Goal: Information Seeking & Learning: Check status

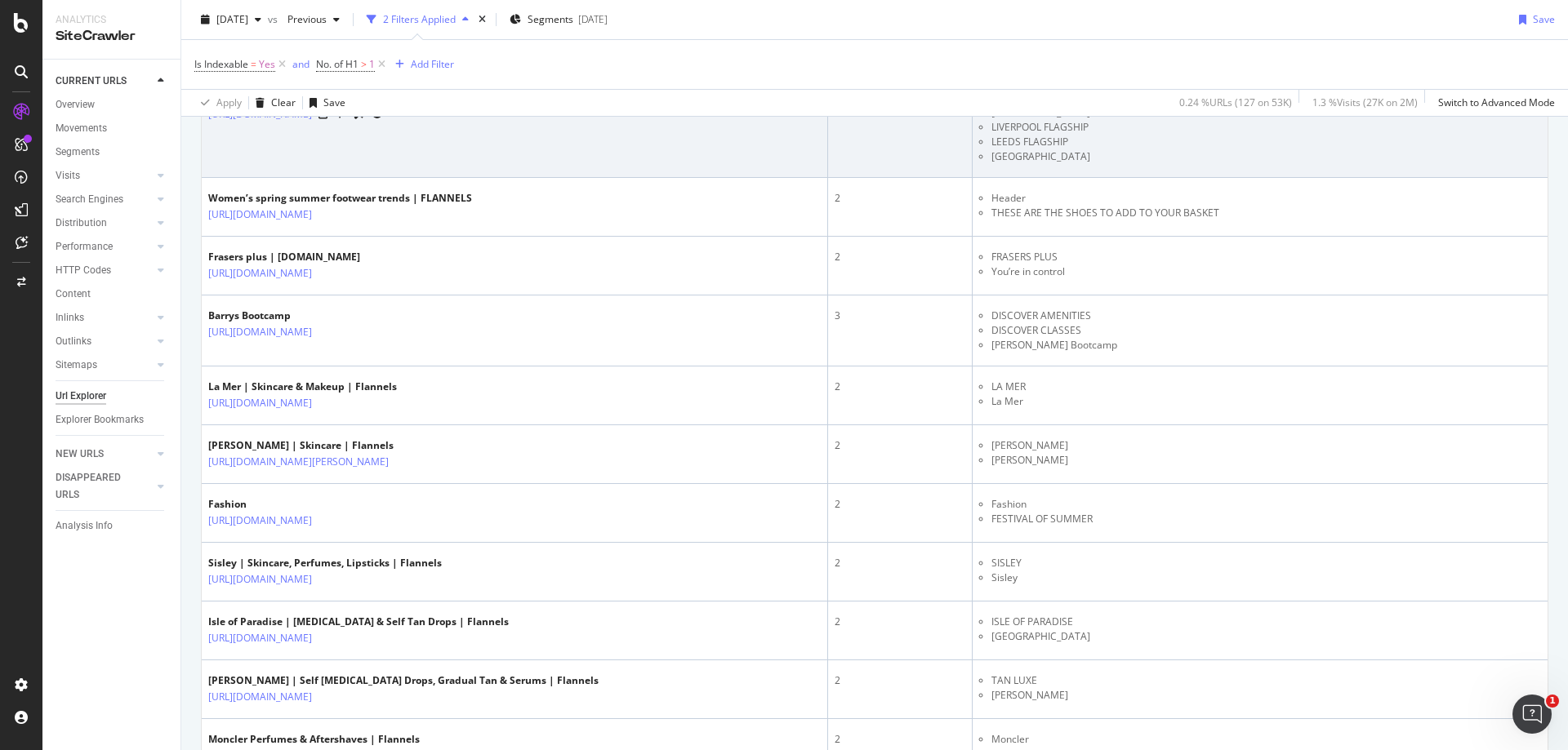
scroll to position [653, 0]
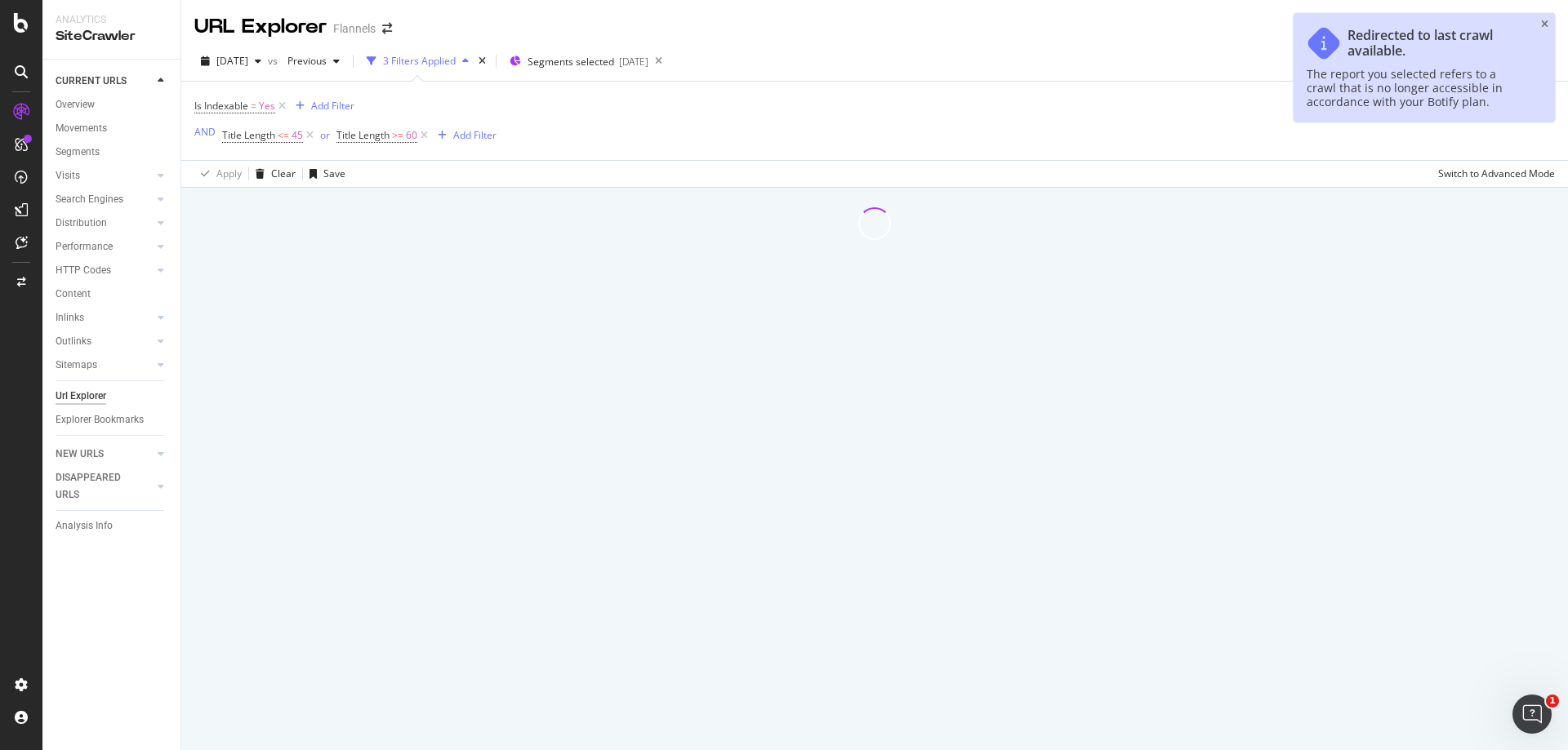
click at [1540, 26] on div "Redirected to last crawl available. The report you selected refers to a crawl t…" at bounding box center [1423, 67] width 261 height 108
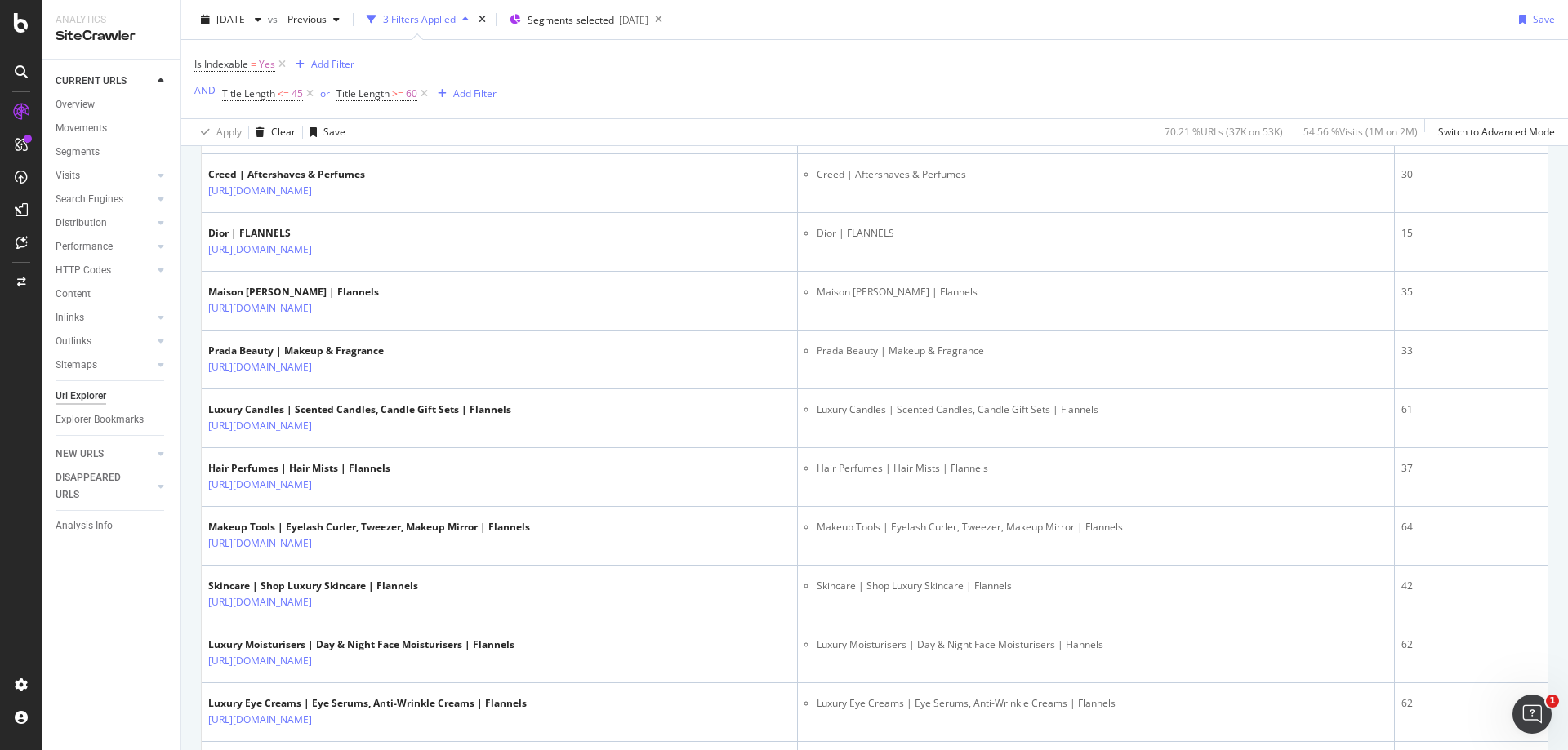
scroll to position [2367, 0]
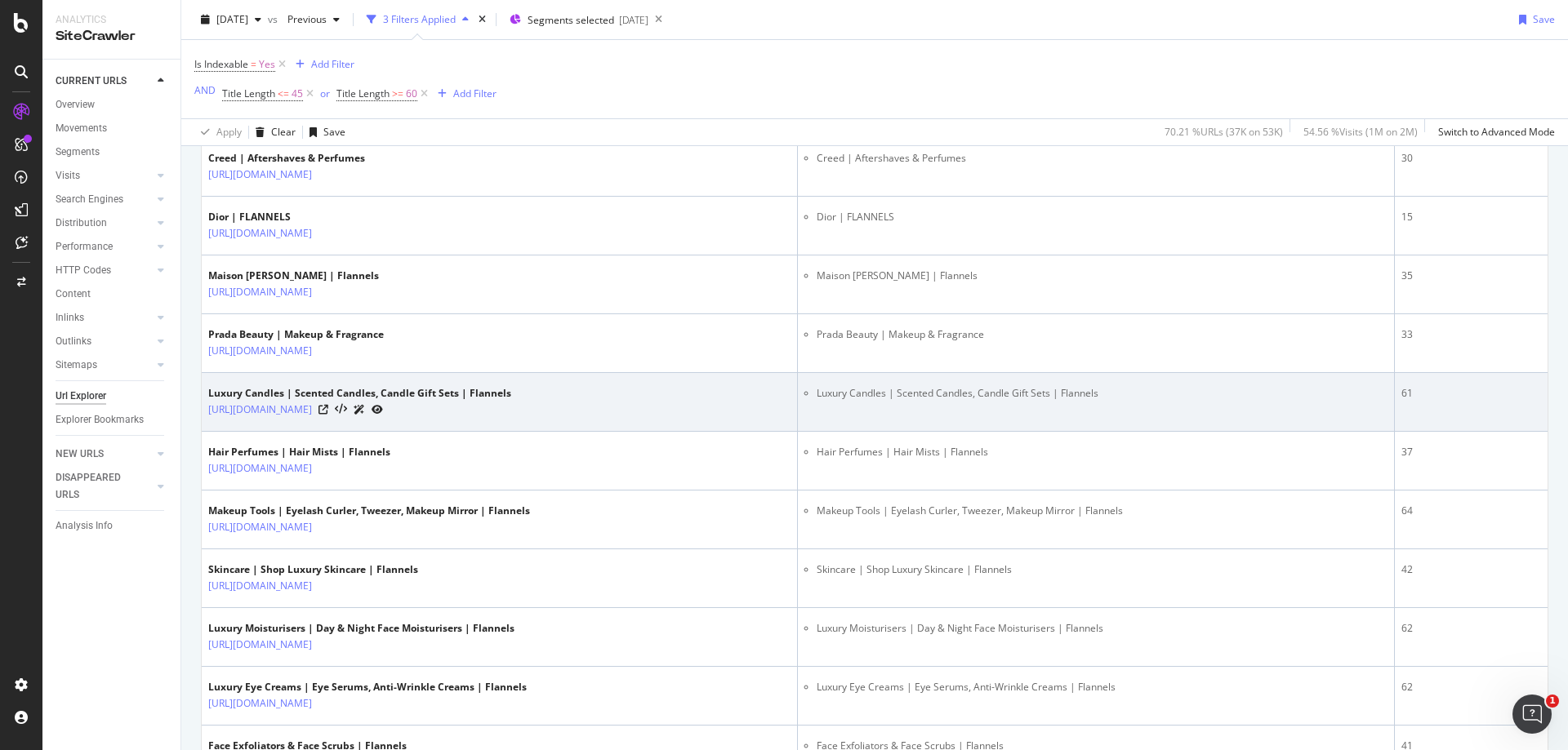
click at [403, 409] on div "[URL][DOMAIN_NAME]" at bounding box center [359, 410] width 303 height 17
click at [328, 409] on icon at bounding box center [323, 410] width 9 height 9
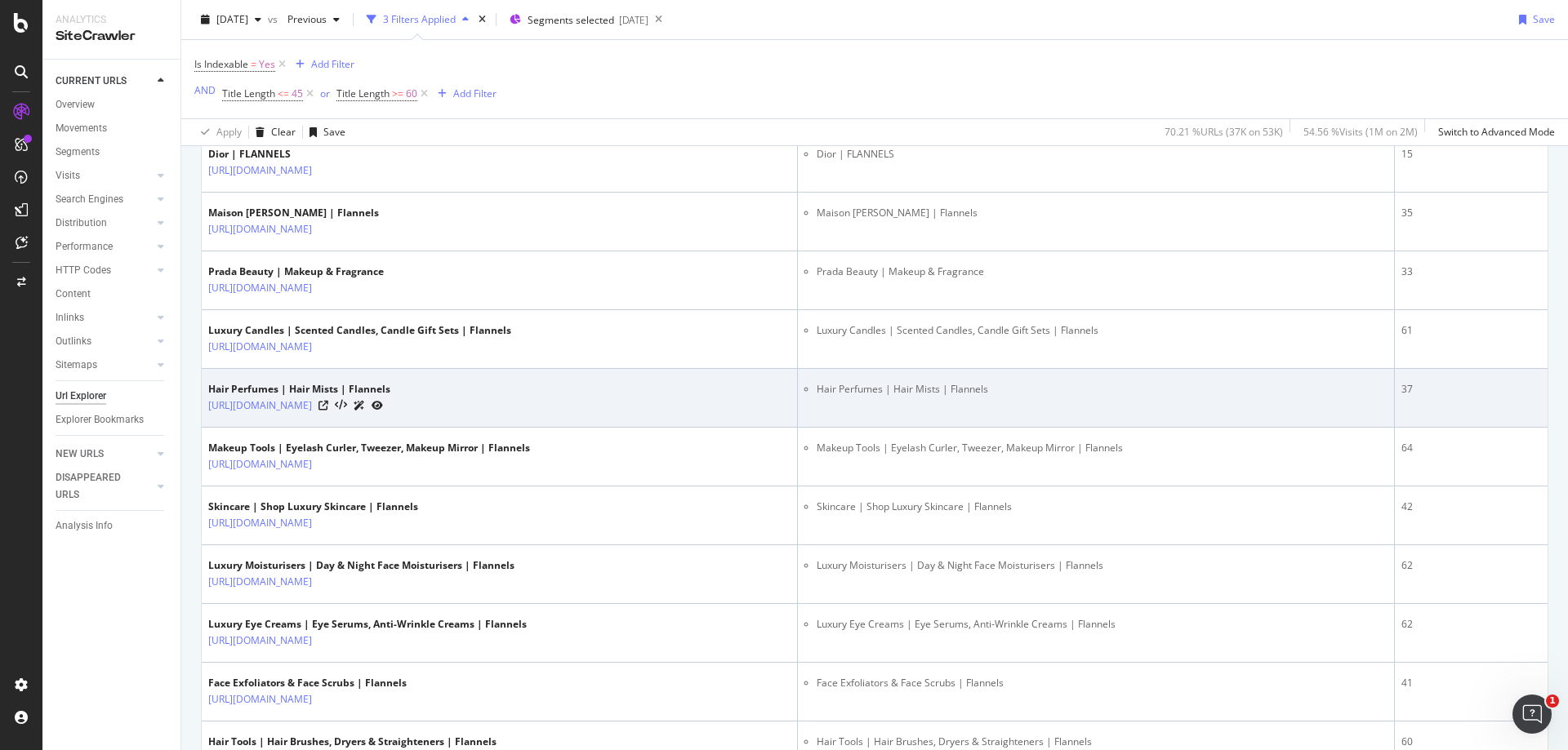
scroll to position [2448, 0]
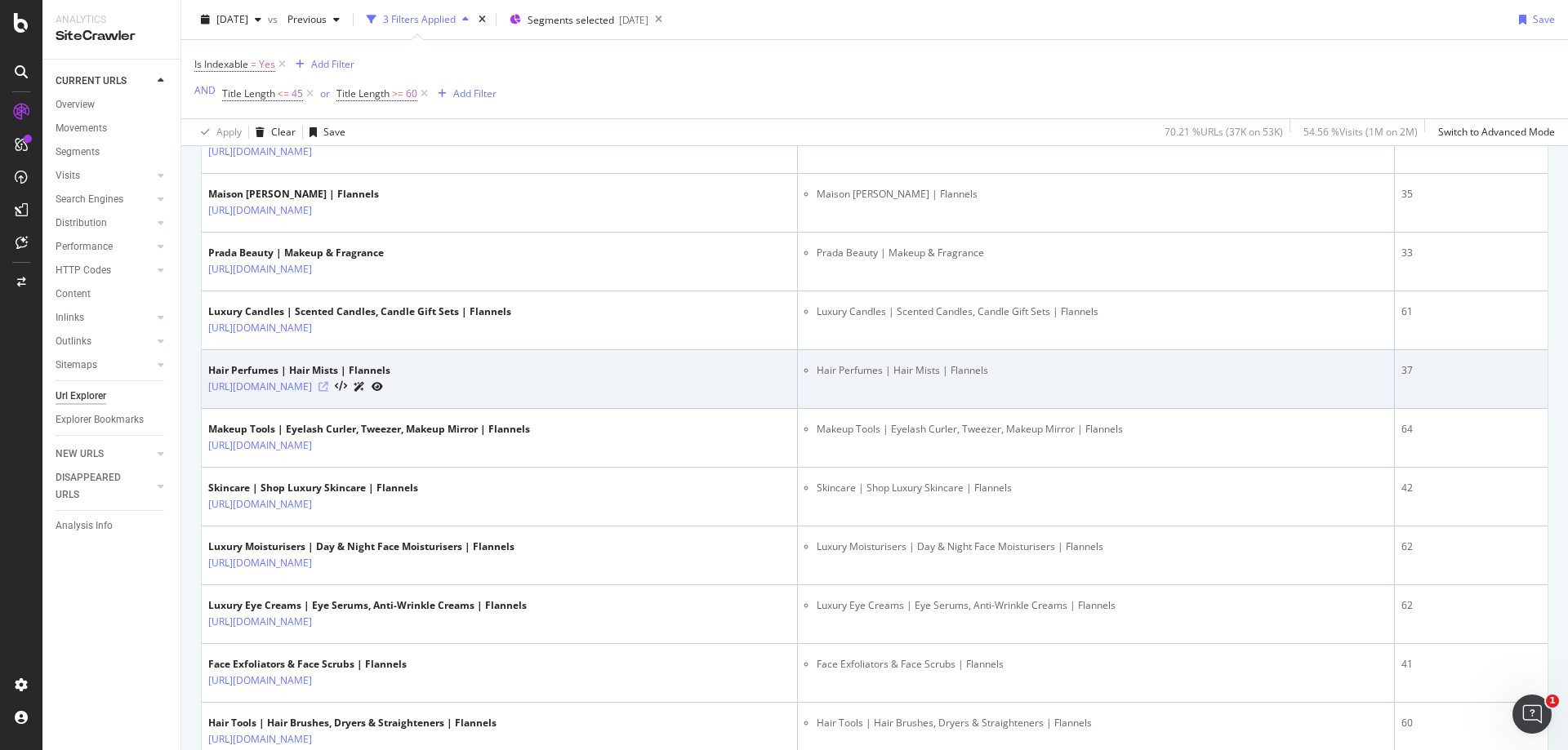
click at [328, 390] on icon at bounding box center [323, 387] width 9 height 9
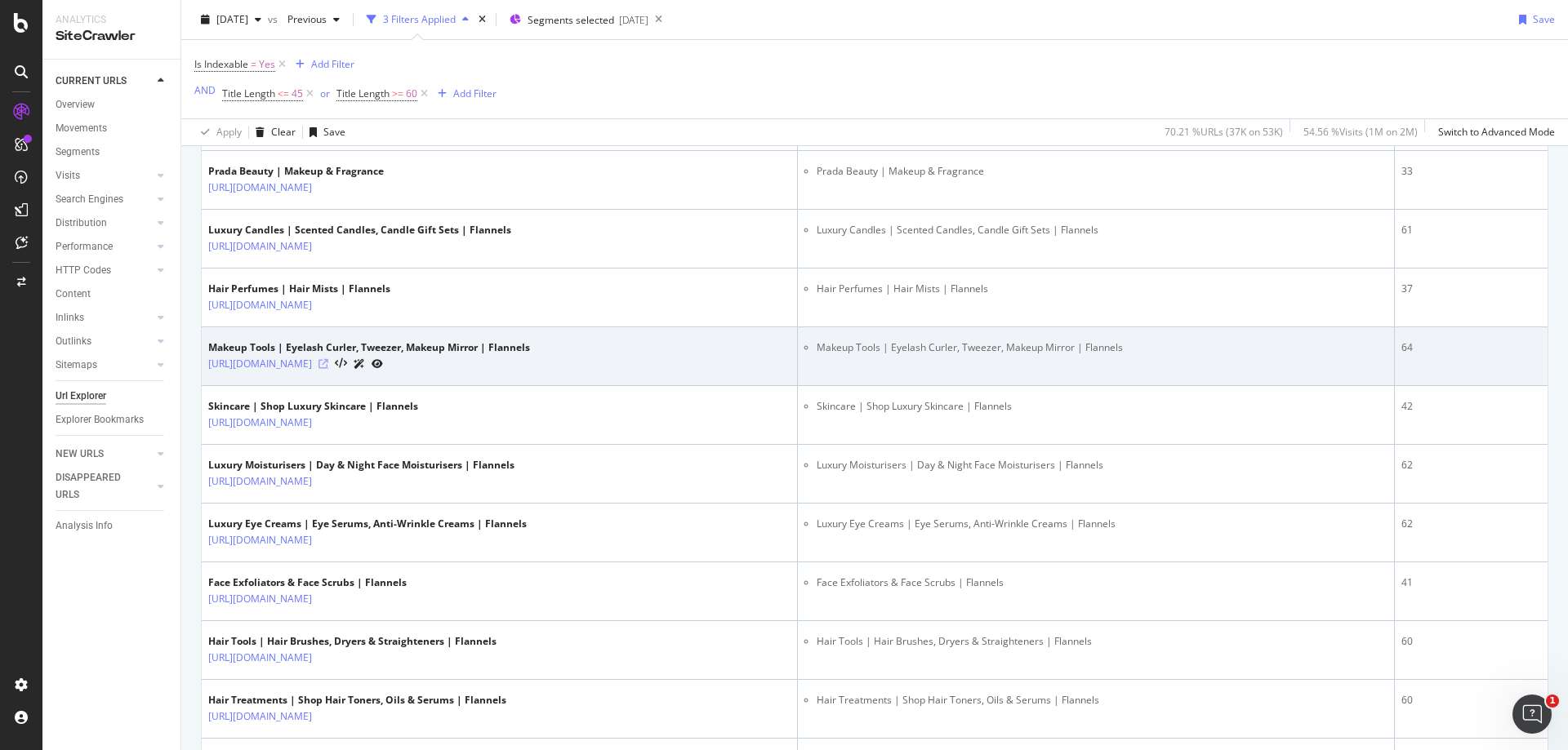
click at [328, 366] on icon at bounding box center [323, 364] width 9 height 9
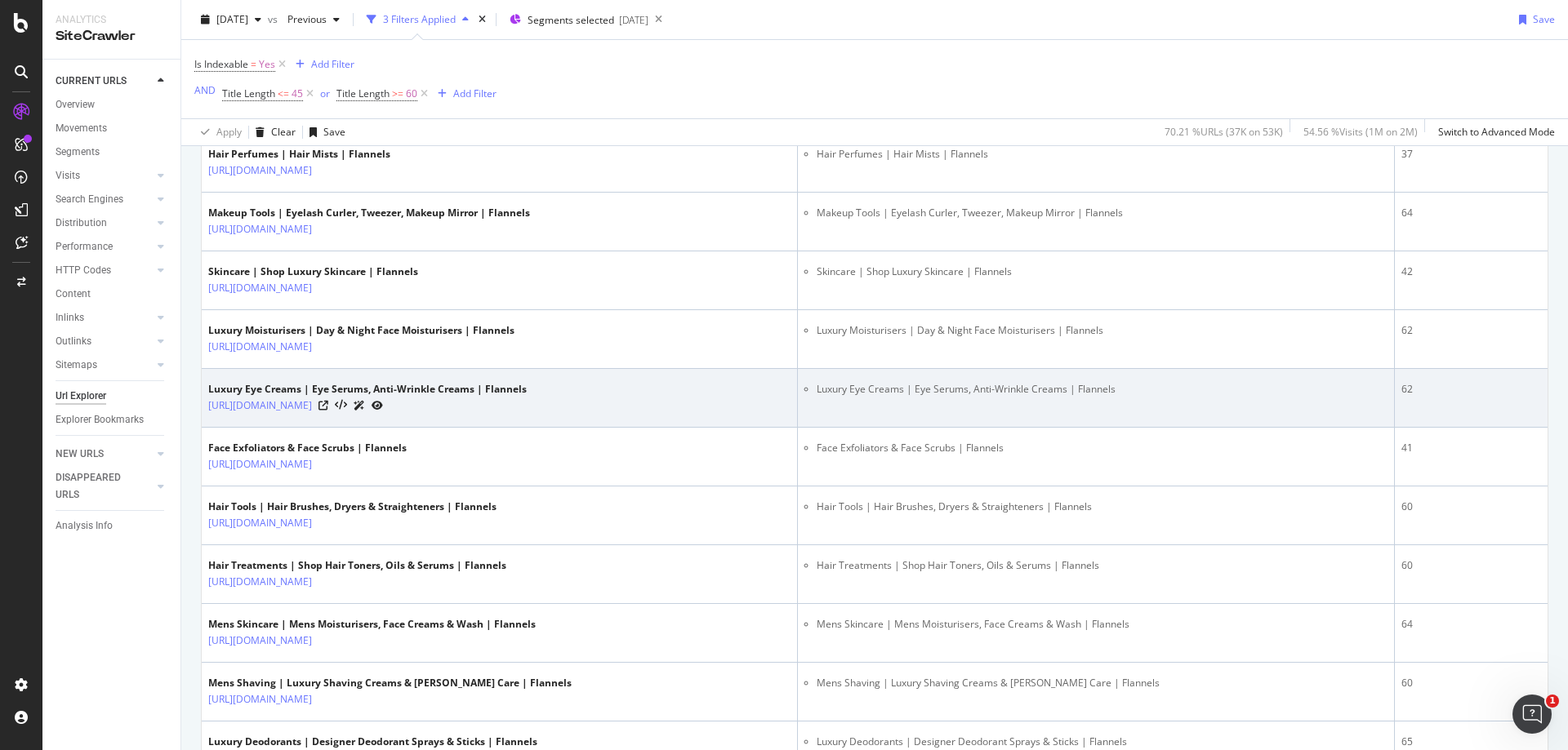
scroll to position [2693, 0]
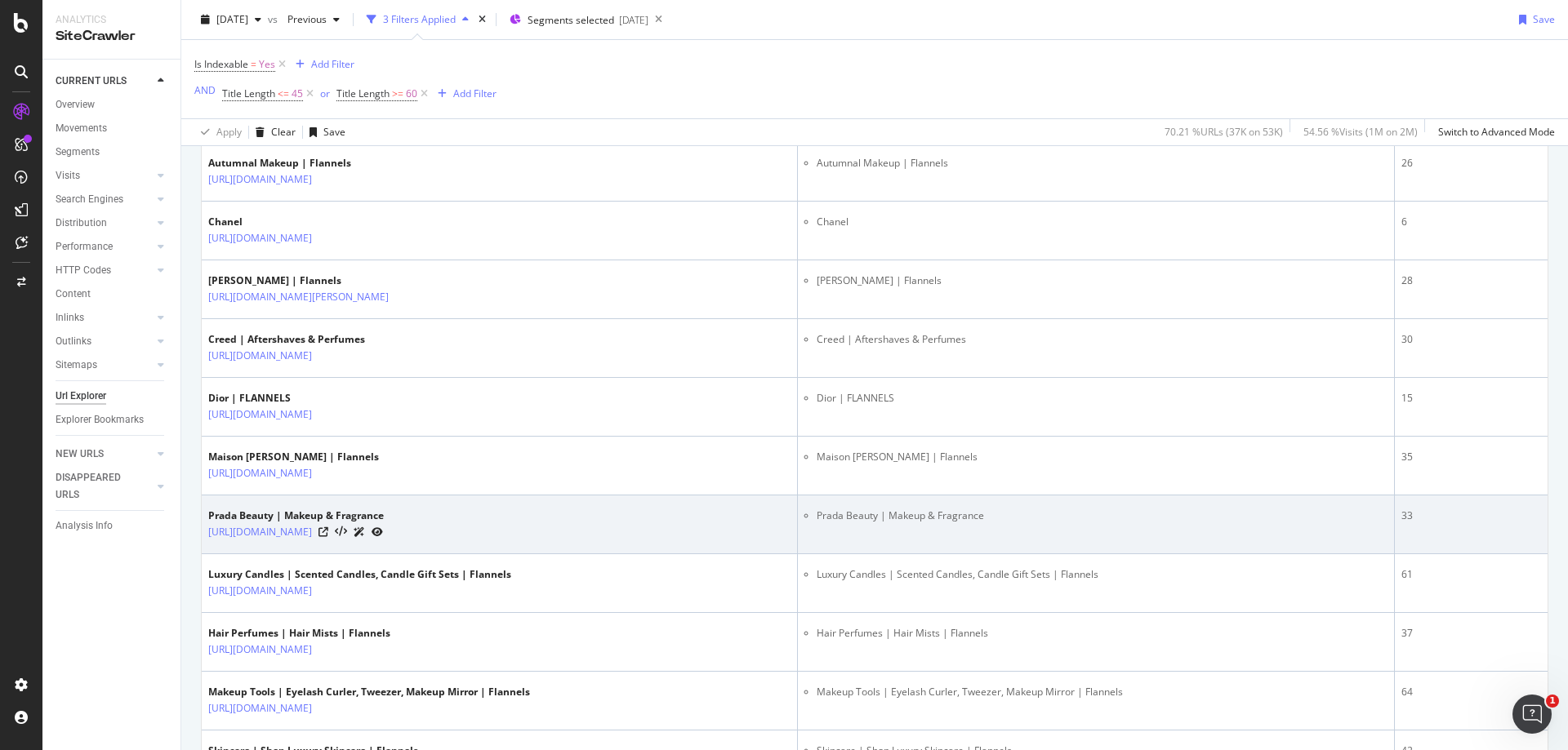
scroll to position [2285, 0]
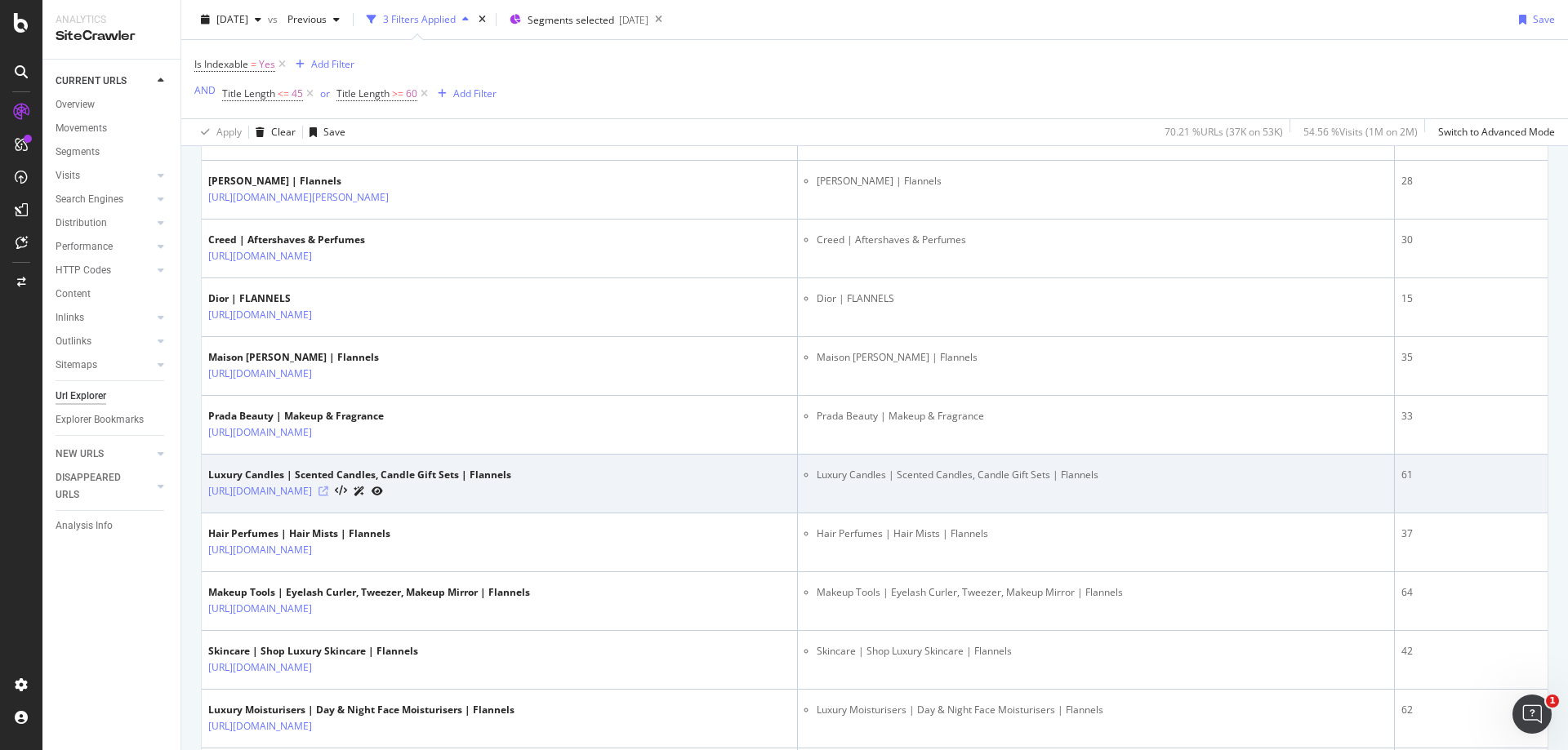
click at [328, 494] on icon at bounding box center [323, 491] width 9 height 9
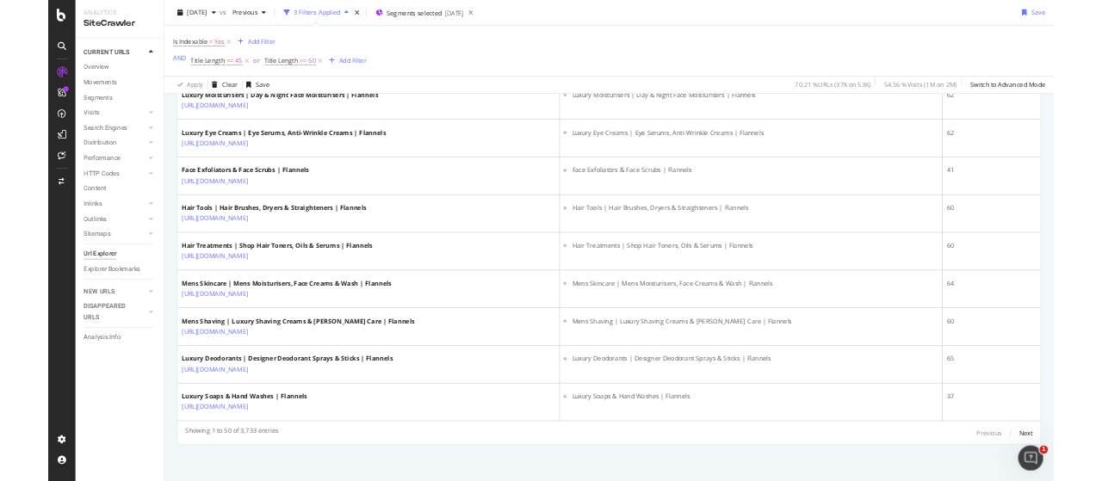
scroll to position [2987, 0]
